Goal: Task Accomplishment & Management: Manage account settings

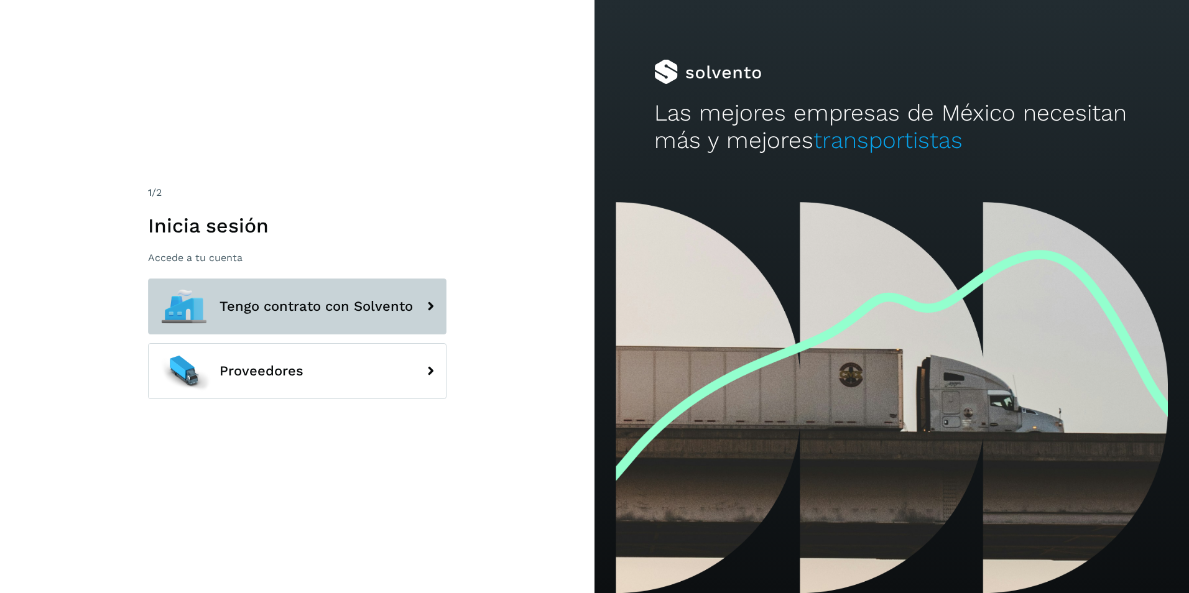
click at [234, 302] on span "Tengo contrato con Solvento" at bounding box center [316, 306] width 193 height 15
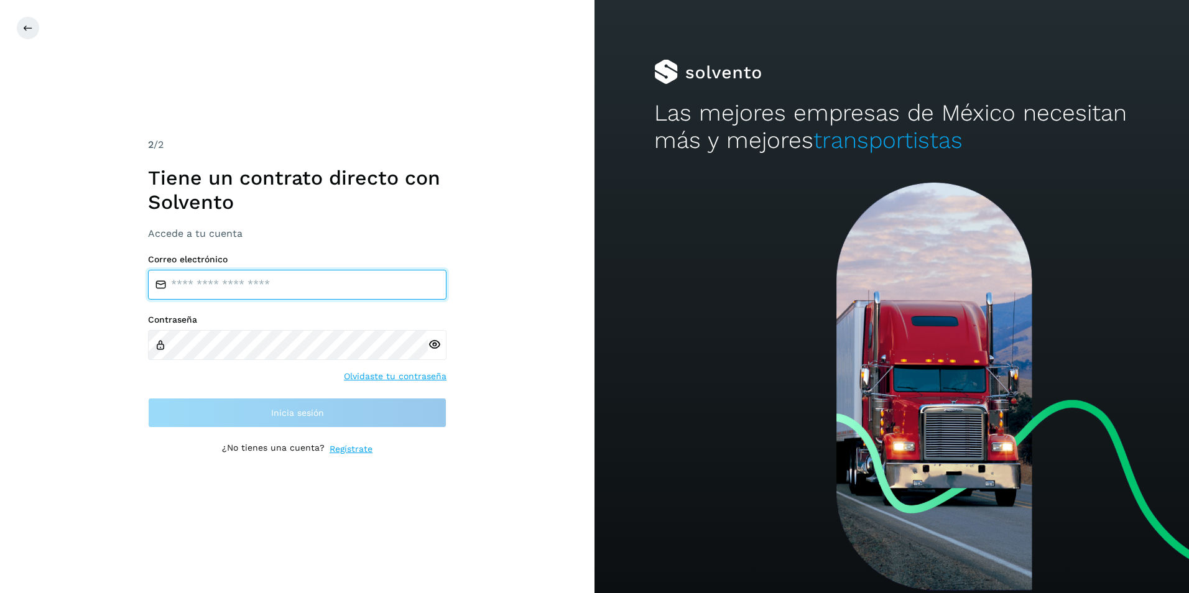
type input "**********"
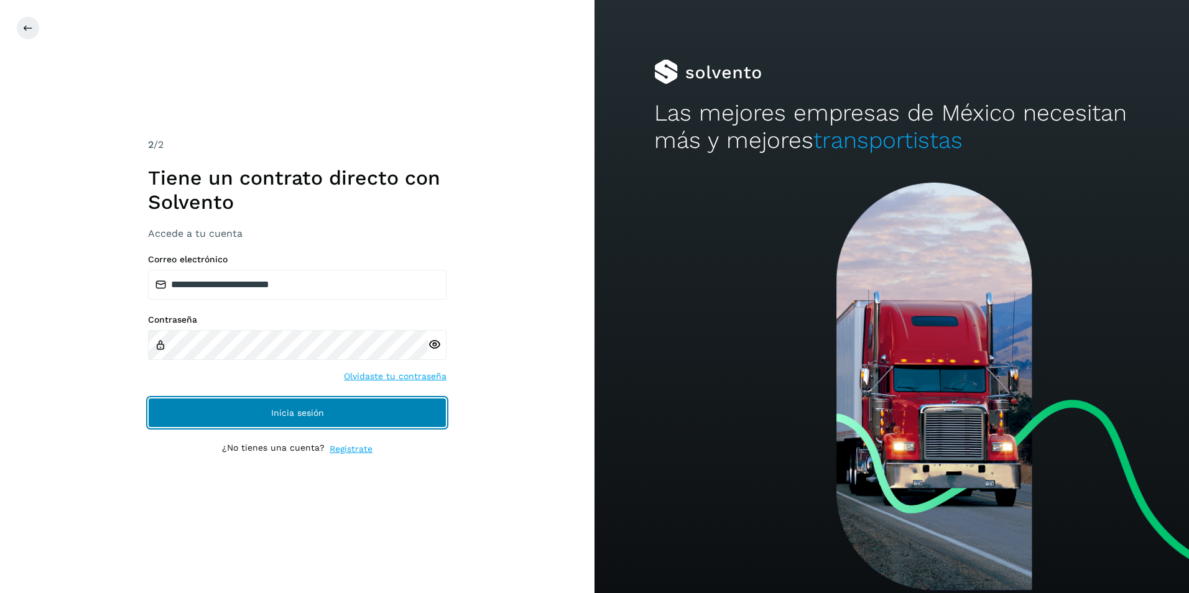
click at [280, 412] on span "Inicia sesión" at bounding box center [297, 413] width 53 height 9
click at [300, 410] on span "Inicia sesión" at bounding box center [297, 413] width 53 height 9
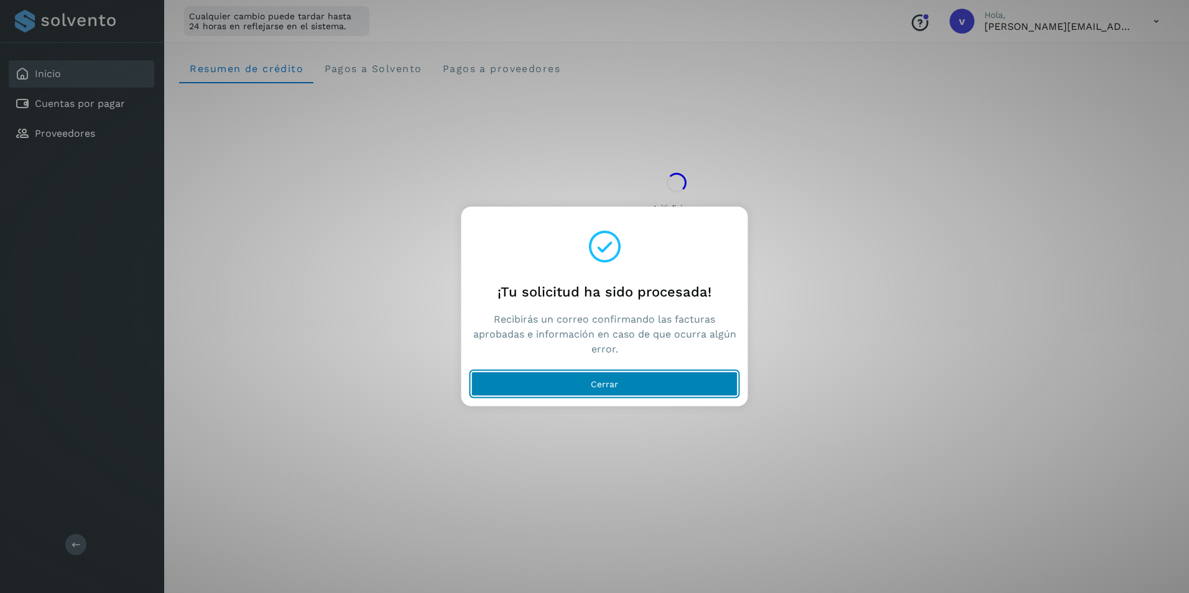
click at [595, 386] on span "Cerrar" at bounding box center [604, 384] width 27 height 9
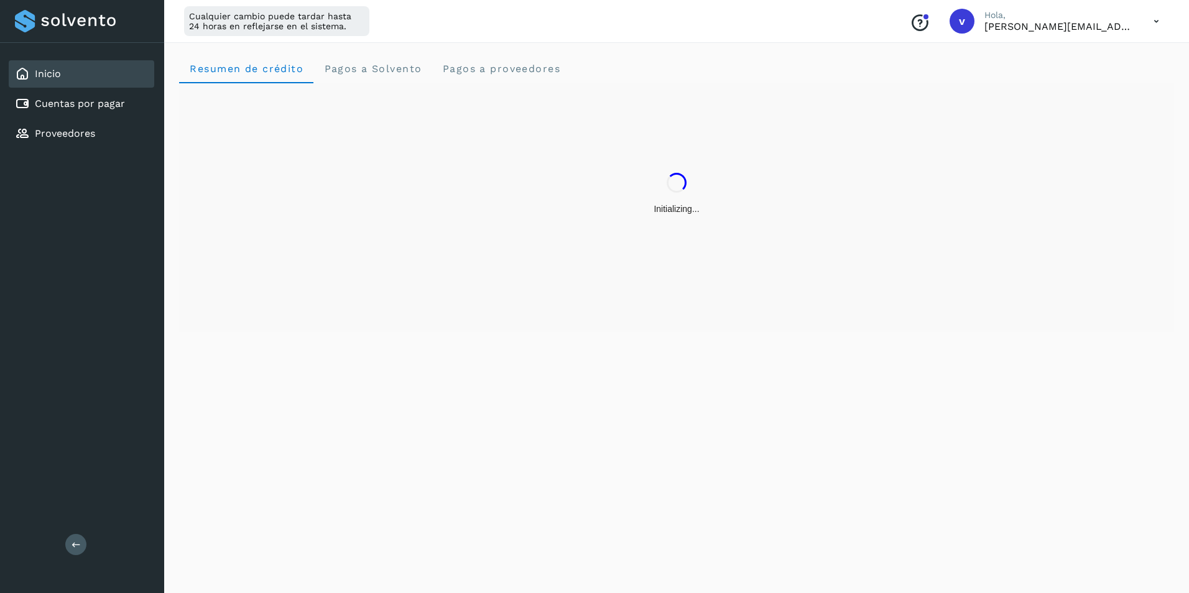
click at [1155, 25] on icon at bounding box center [1156, 21] width 25 height 25
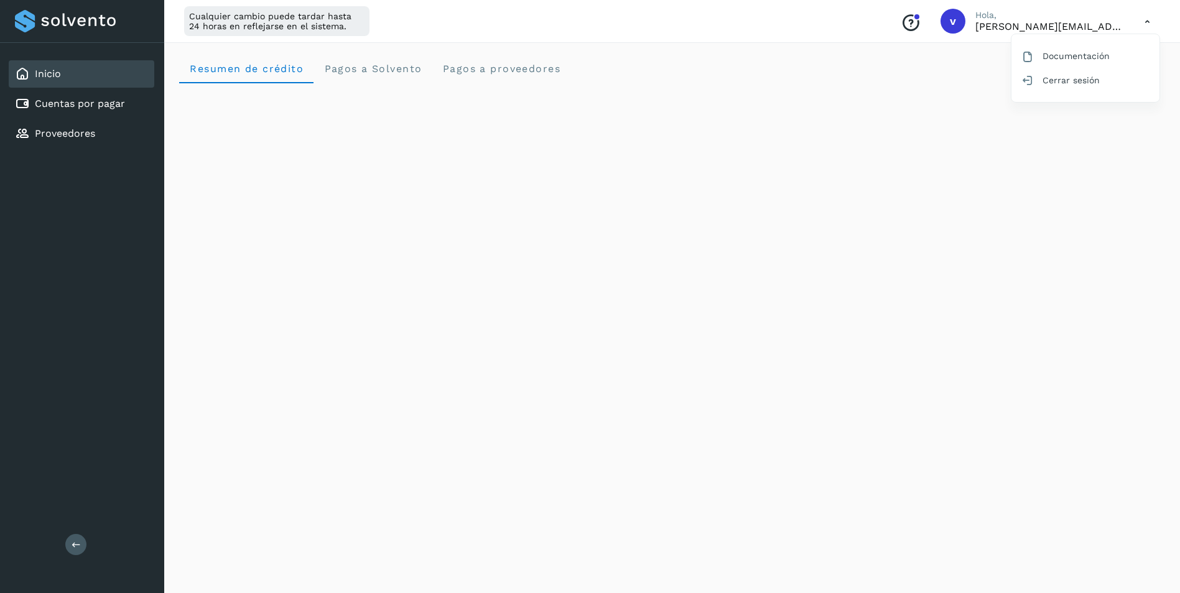
click at [812, 58] on div at bounding box center [590, 296] width 1180 height 593
click at [1149, 27] on icon at bounding box center [1146, 21] width 25 height 25
click at [1090, 76] on div "Cerrar sesión" at bounding box center [1085, 80] width 148 height 24
